Goal: Communication & Community: Ask a question

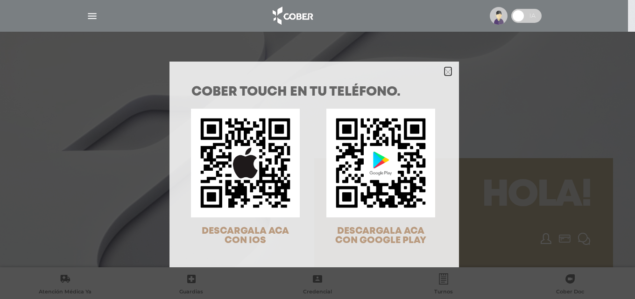
click at [444, 74] on icon "Close" at bounding box center [447, 72] width 7 height 7
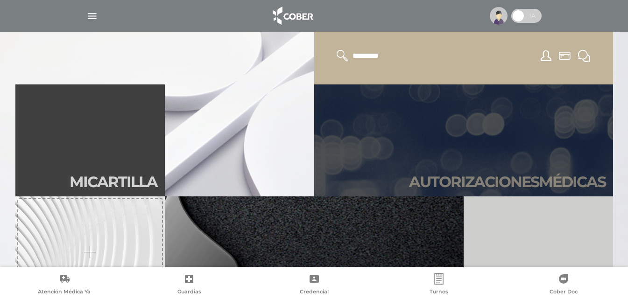
scroll to position [187, 0]
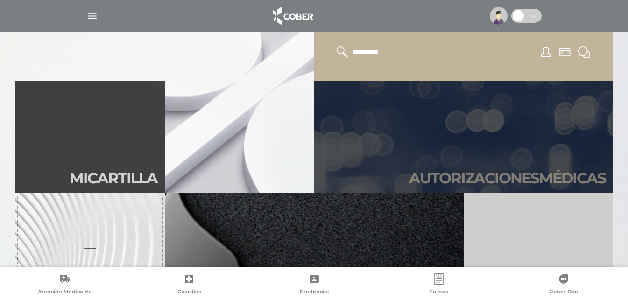
click at [492, 155] on link "Autori zaciones médicas" at bounding box center [463, 137] width 299 height 112
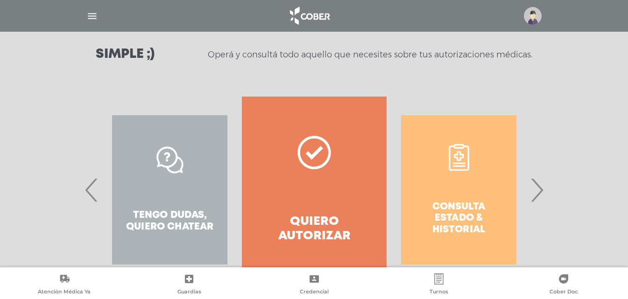
scroll to position [169, 0]
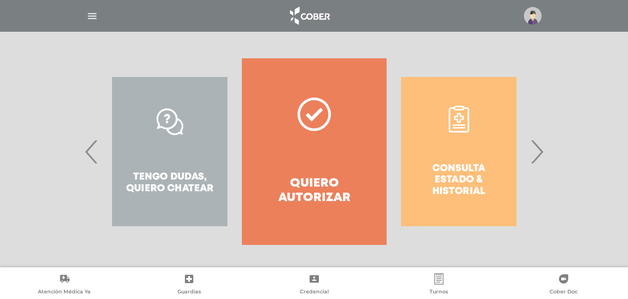
click at [537, 157] on span "›" at bounding box center [537, 152] width 18 height 50
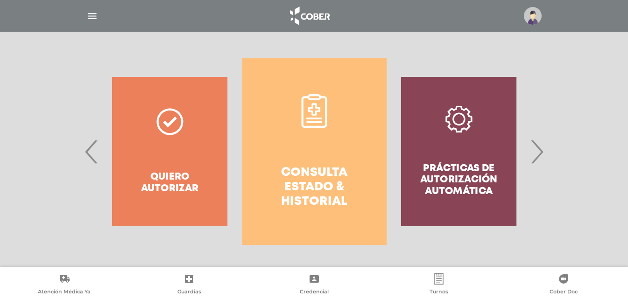
click at [537, 157] on span "›" at bounding box center [537, 152] width 18 height 50
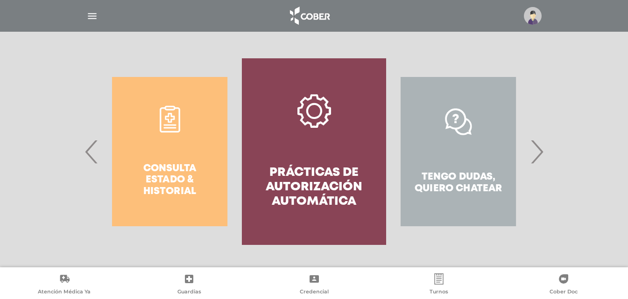
click at [536, 157] on span "›" at bounding box center [537, 152] width 18 height 50
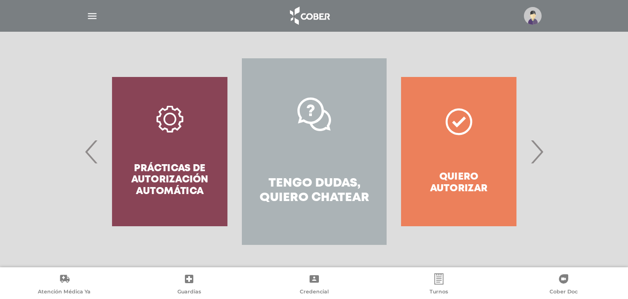
click at [538, 157] on span "›" at bounding box center [537, 152] width 18 height 50
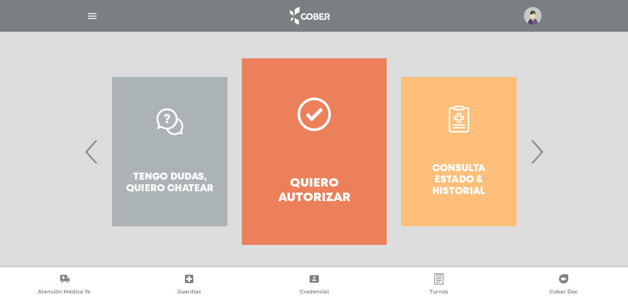
click at [539, 157] on span "›" at bounding box center [537, 152] width 18 height 50
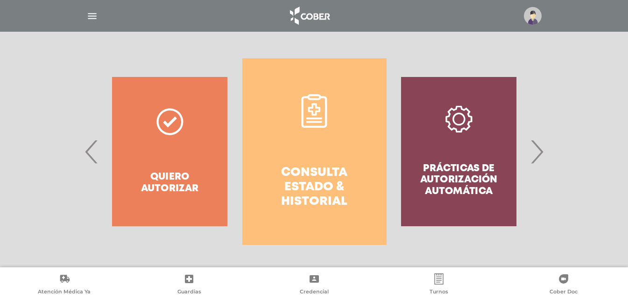
click at [540, 157] on span "›" at bounding box center [537, 152] width 18 height 50
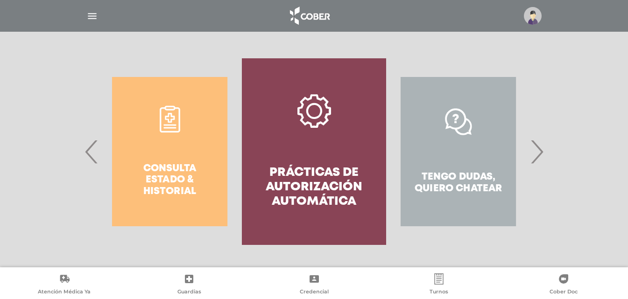
click at [540, 157] on span "›" at bounding box center [537, 152] width 18 height 50
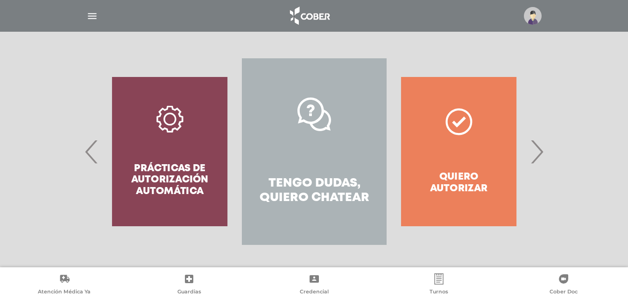
click at [331, 186] on h4 "Tengo dudas, quiero chatear" at bounding box center [314, 190] width 111 height 29
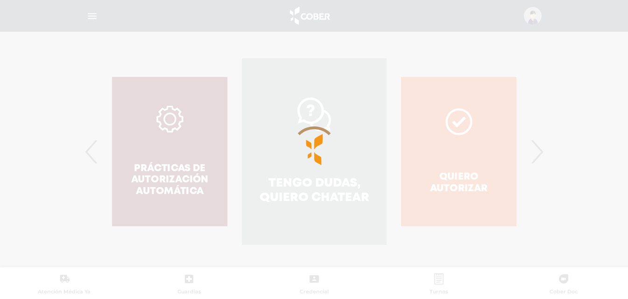
scroll to position [185, 0]
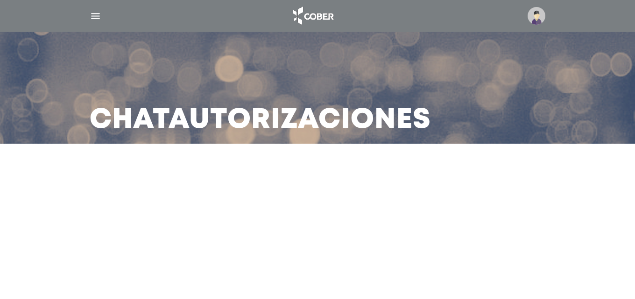
click at [346, 127] on h3 "Chat Autorizaciones" at bounding box center [260, 120] width 341 height 24
